Goal: Task Accomplishment & Management: Manage account settings

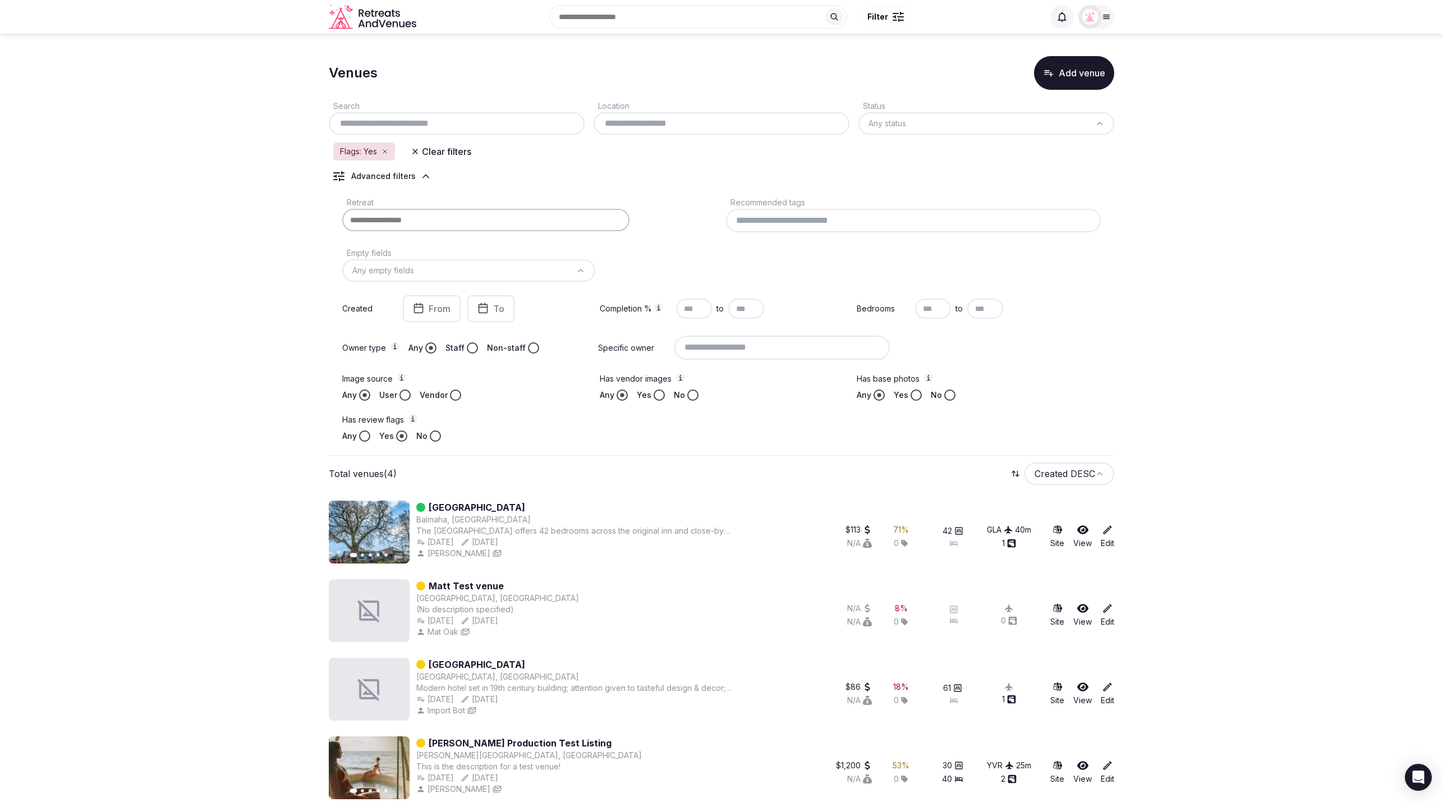
click at [1120, 379] on section "Venues Add venue Search Location Status Any status Flags: Yes Clear filters Adv…" at bounding box center [721, 425] width 1443 height 783
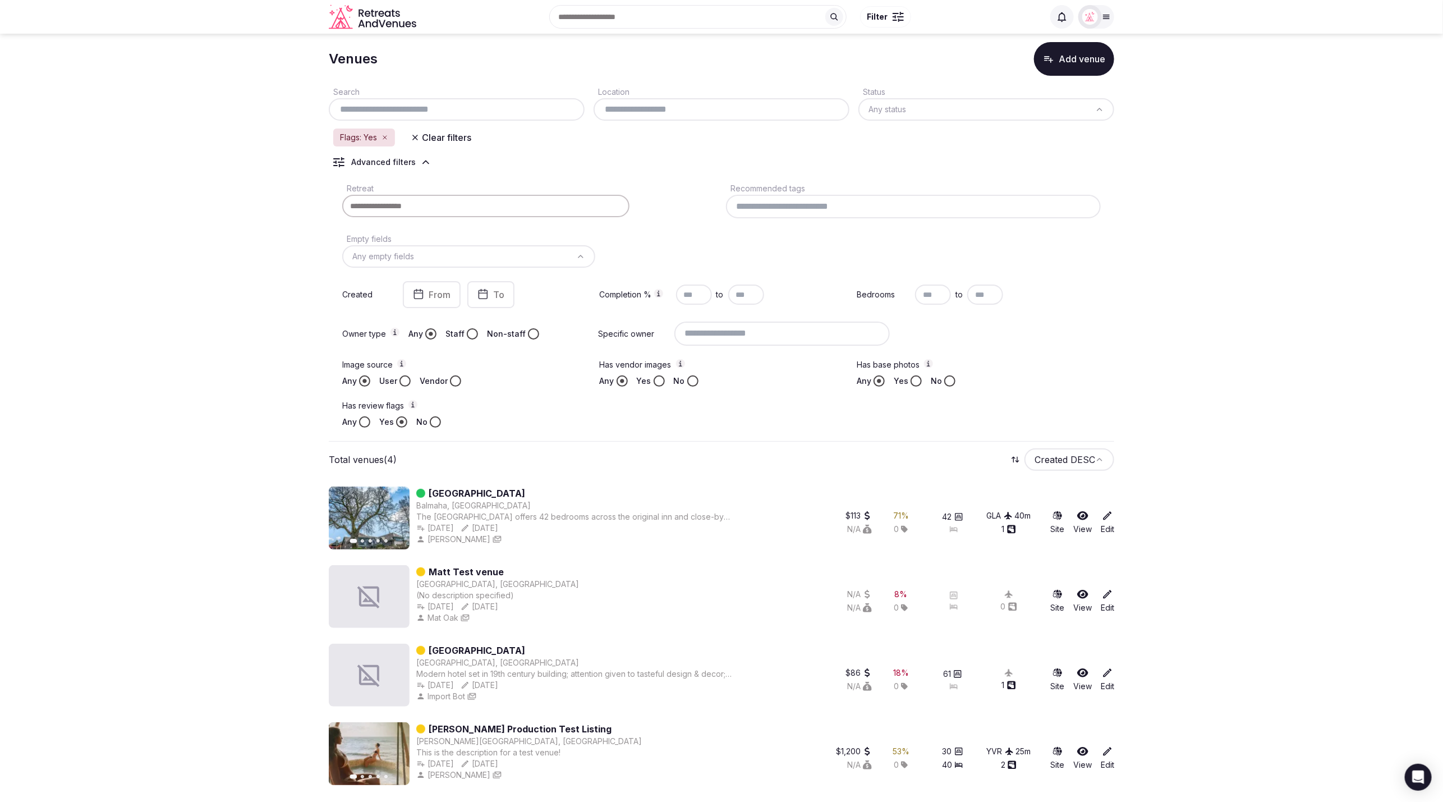
scroll to position [12, 0]
click at [1102, 521] on icon at bounding box center [1107, 517] width 11 height 11
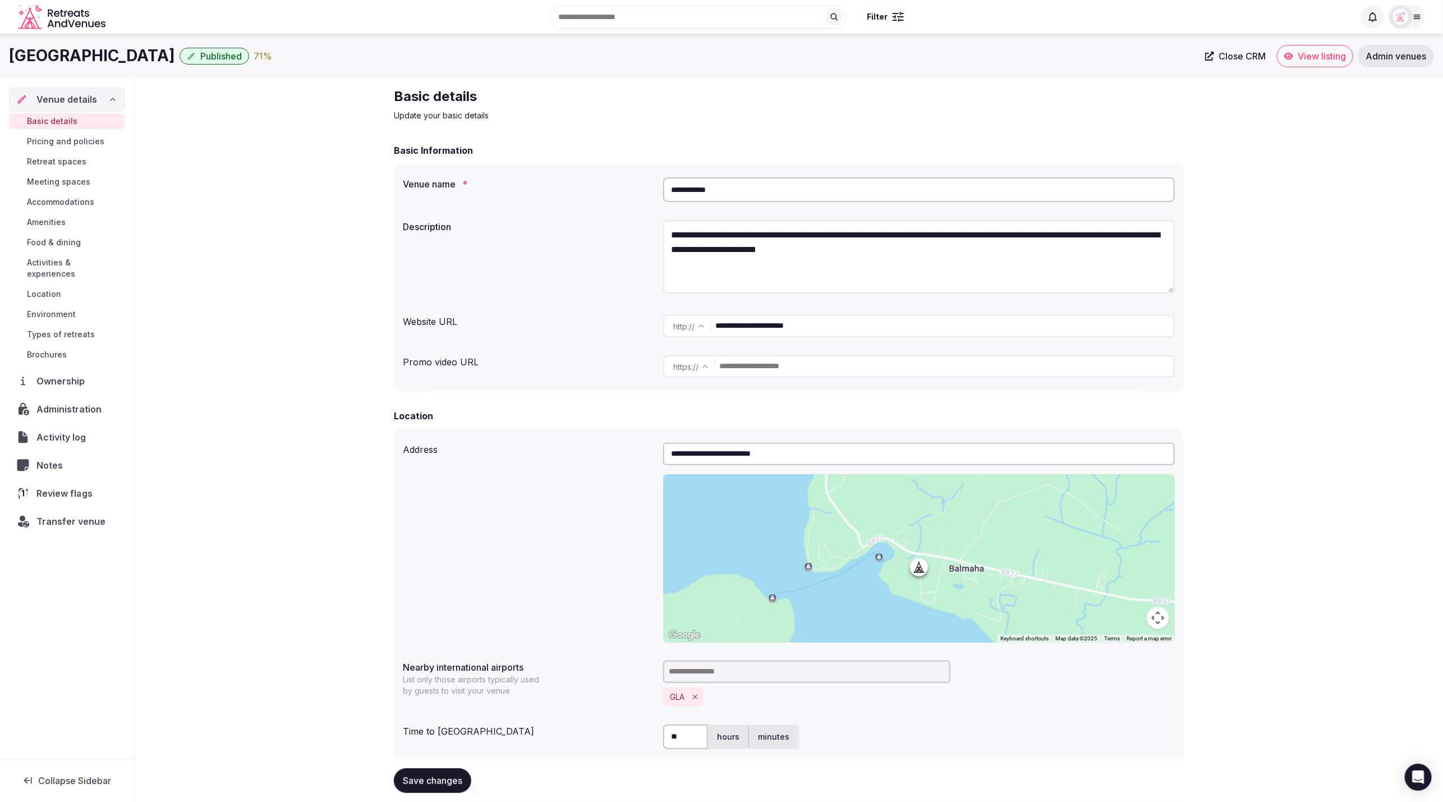
click at [77, 481] on div "1 Review flags" at bounding box center [66, 493] width 115 height 24
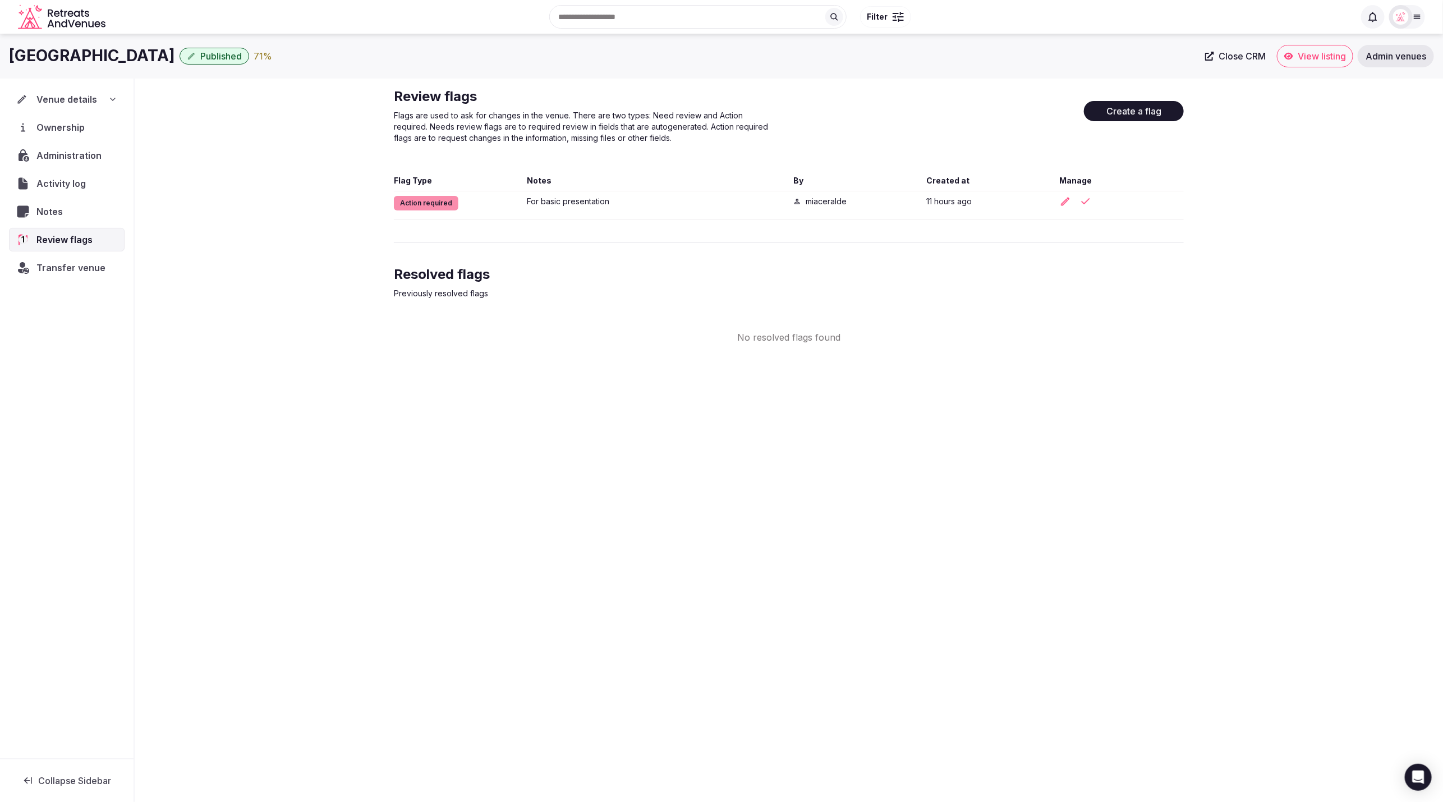
click at [1019, 412] on div "[GEOGRAPHIC_DATA] Published 71 % Close CRM View listing Admin venues Venue deta…" at bounding box center [721, 414] width 1443 height 761
click at [1064, 202] on icon "button" at bounding box center [1065, 201] width 11 height 11
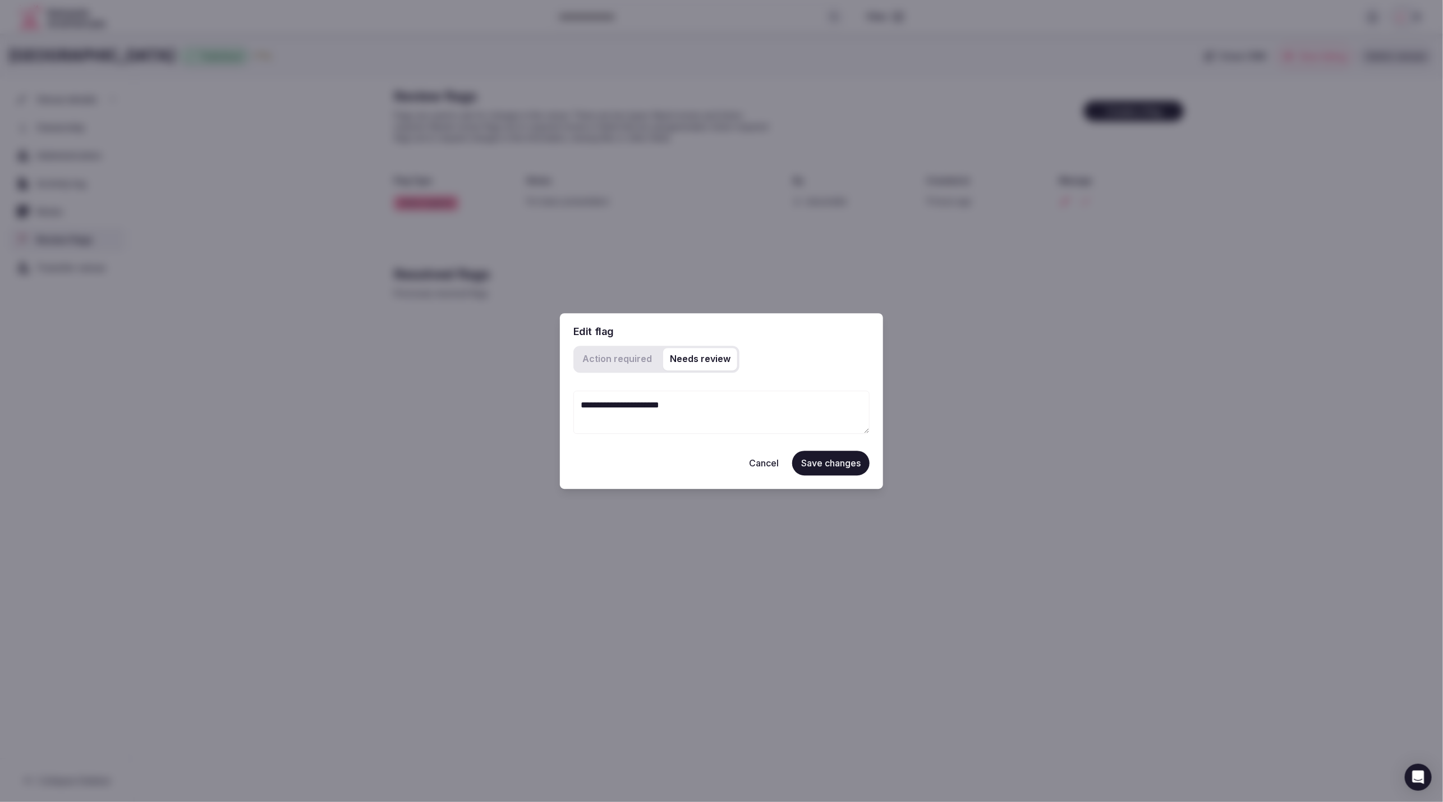
click at [675, 360] on review "Needs review" at bounding box center [700, 359] width 74 height 22
click at [771, 461] on button "Cancel" at bounding box center [764, 462] width 48 height 25
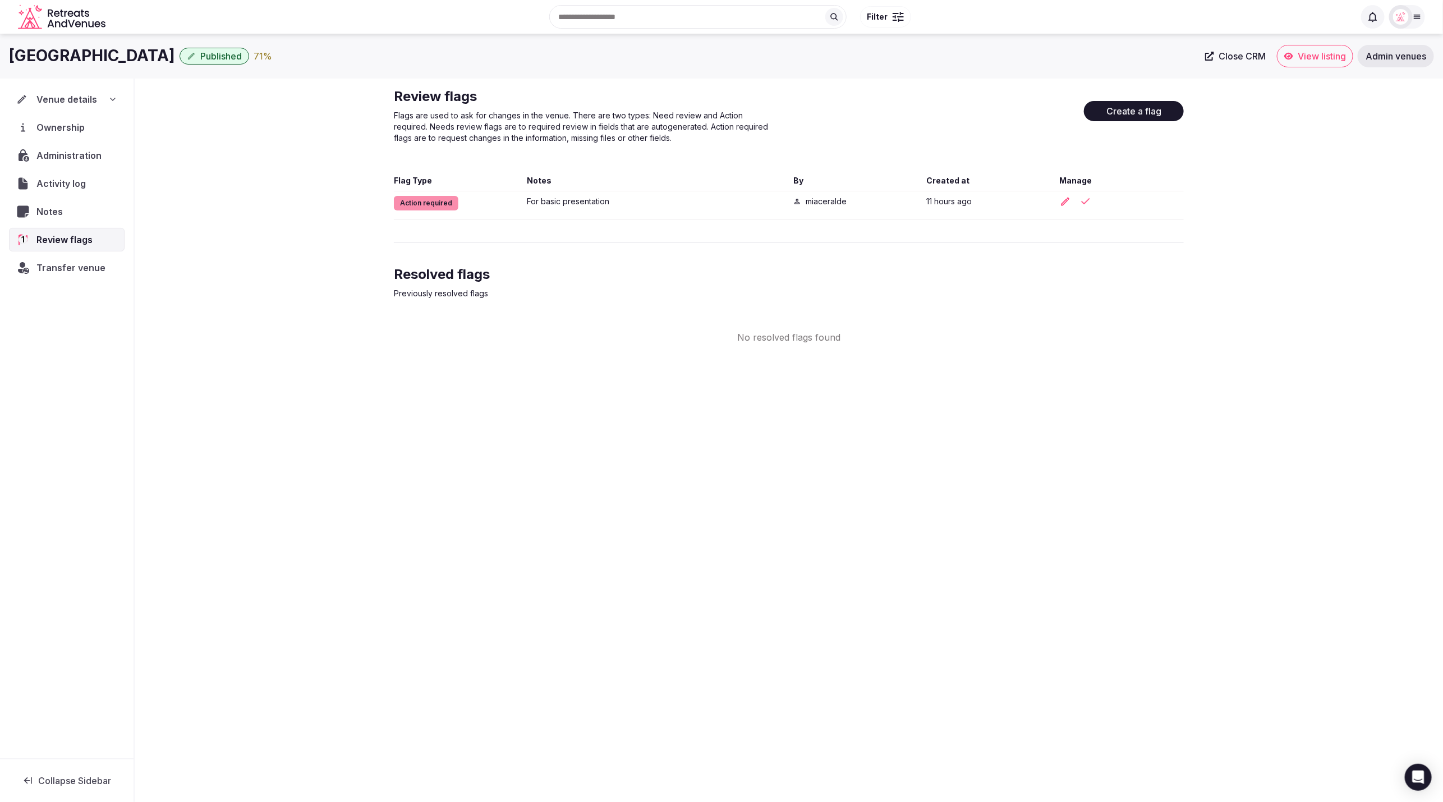
click at [1091, 459] on div "[GEOGRAPHIC_DATA] Published 71 % Close CRM View listing Admin venues Venue deta…" at bounding box center [721, 414] width 1443 height 761
